Goal: Check status: Check status

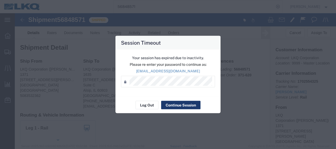
click at [170, 103] on button "Continue Session" at bounding box center [180, 105] width 39 height 8
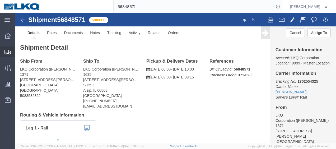
click at [0, 0] on span "Shipment Manager" at bounding box center [0, 0] width 0 height 0
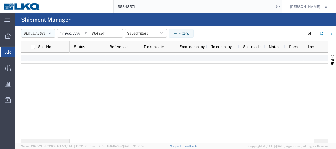
click at [49, 32] on button "Status: Active" at bounding box center [38, 33] width 34 height 8
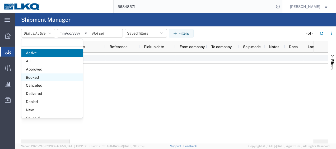
click at [41, 76] on span "Booked" at bounding box center [51, 77] width 61 height 8
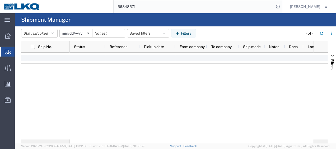
click at [65, 33] on input "2025-08-22" at bounding box center [76, 33] width 32 height 8
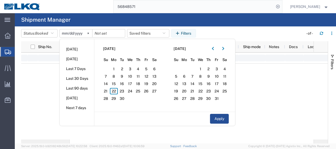
type input "0002-08-09"
click at [66, 34] on input "0002-08-09" at bounding box center [76, 33] width 33 height 8
type input "[DATE]"
click at [118, 92] on span "22" at bounding box center [114, 91] width 8 height 6
click at [123, 91] on span "23" at bounding box center [122, 91] width 8 height 6
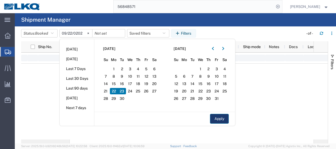
click at [224, 119] on button "Apply" at bounding box center [219, 119] width 19 height 10
type input "[DATE]"
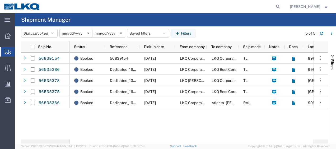
click at [327, 6] on strong "button" at bounding box center [325, 7] width 5 height 2
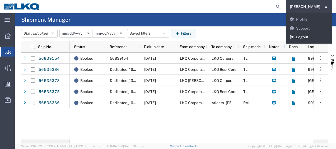
click at [312, 35] on link "Logout" at bounding box center [309, 37] width 46 height 9
